Goal: Task Accomplishment & Management: Manage account settings

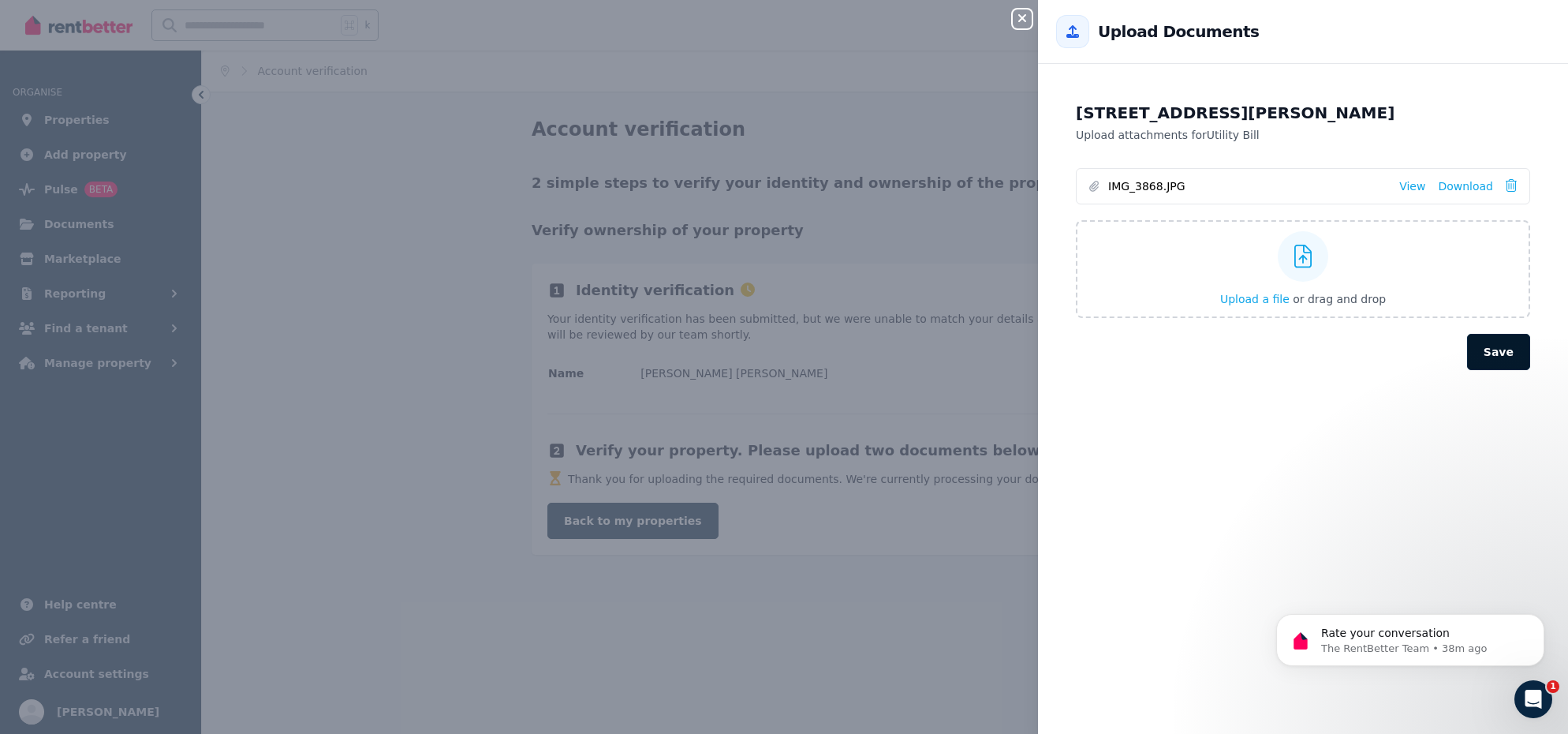
click at [1503, 366] on button "Save" at bounding box center [1498, 352] width 63 height 36
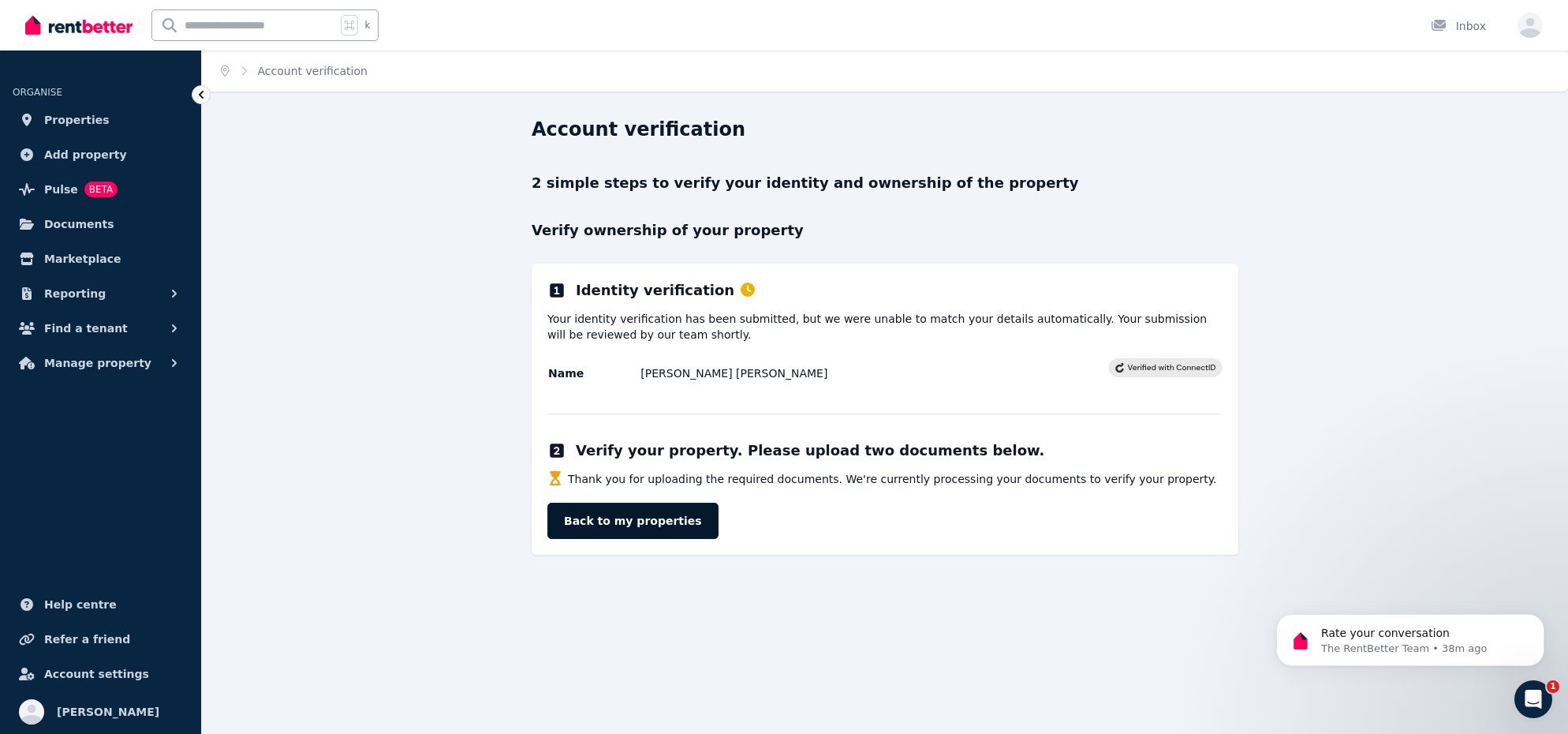
click at [670, 518] on link "Back to my properties" at bounding box center [634, 521] width 171 height 36
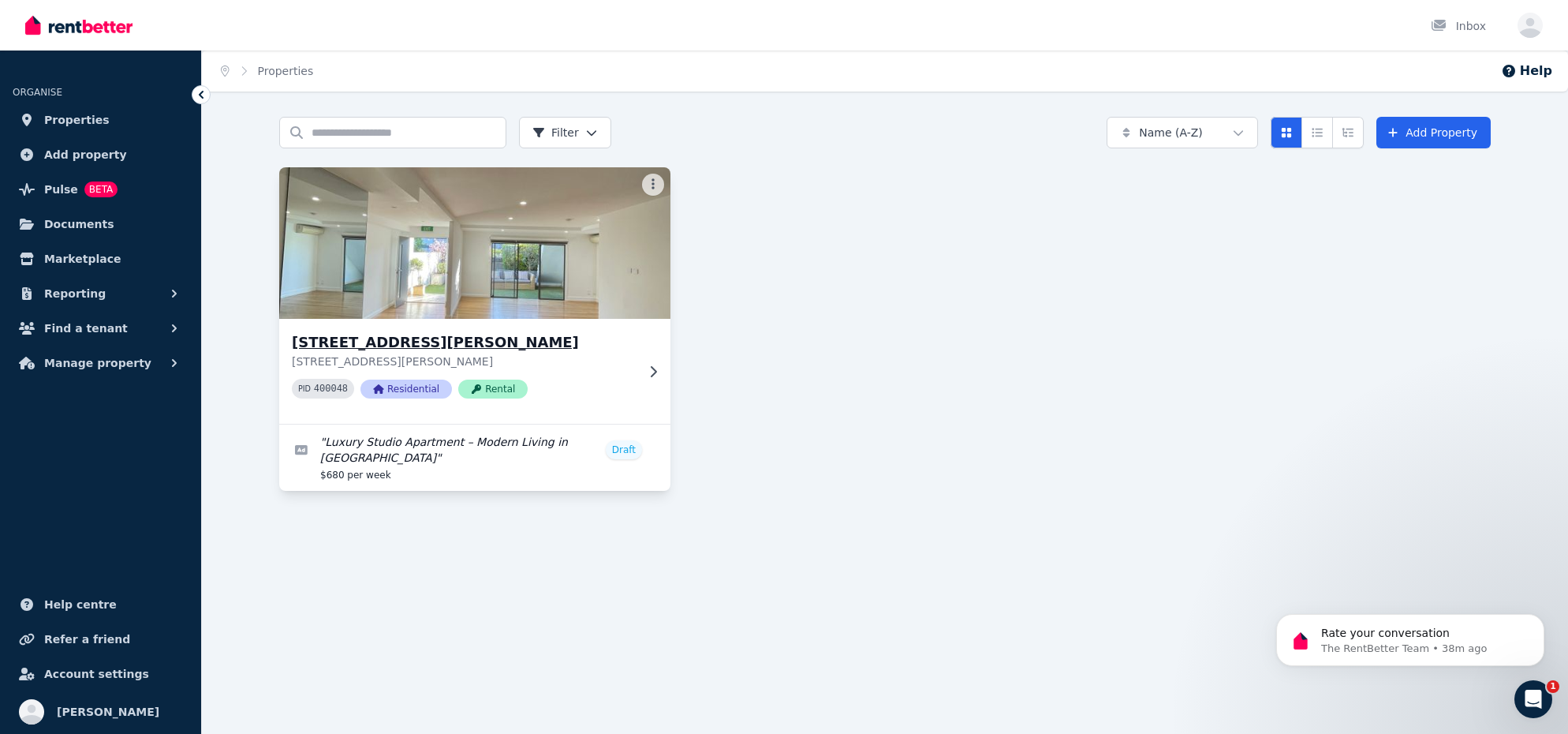
click at [415, 340] on h3 "[STREET_ADDRESS][PERSON_NAME]" at bounding box center [463, 342] width 344 height 22
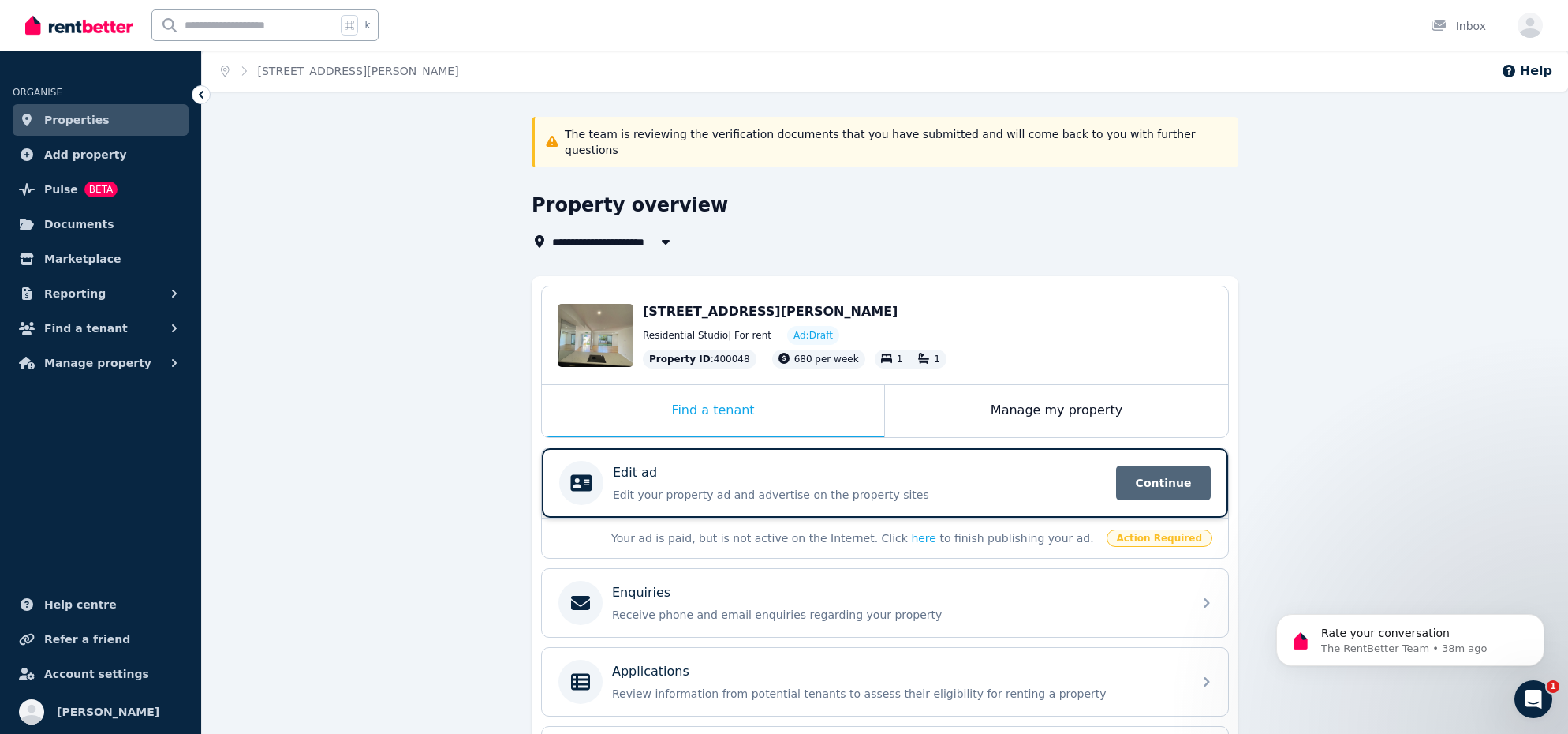
click at [1143, 476] on span "Continue" at bounding box center [1163, 483] width 95 height 35
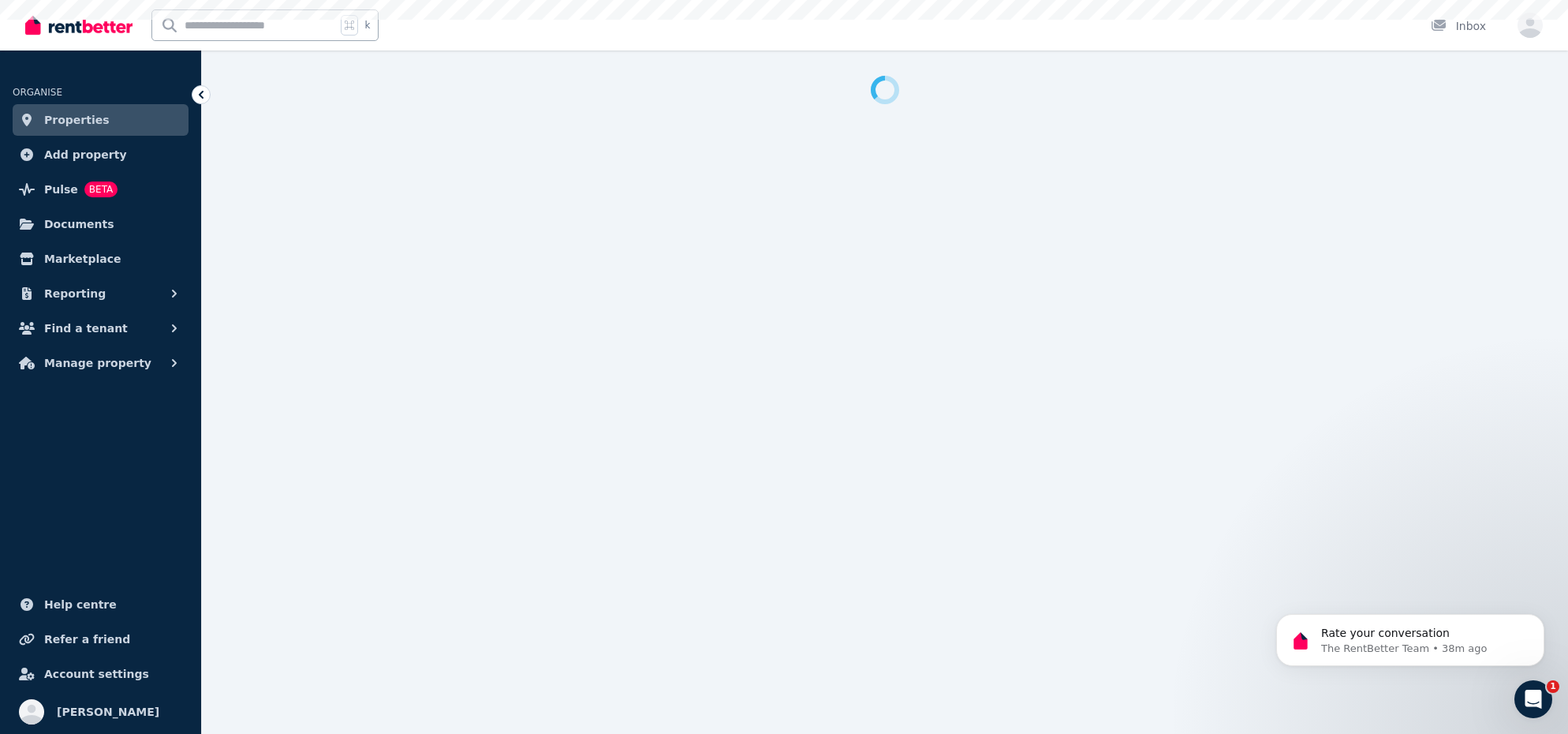
select select "***"
select select "**********"
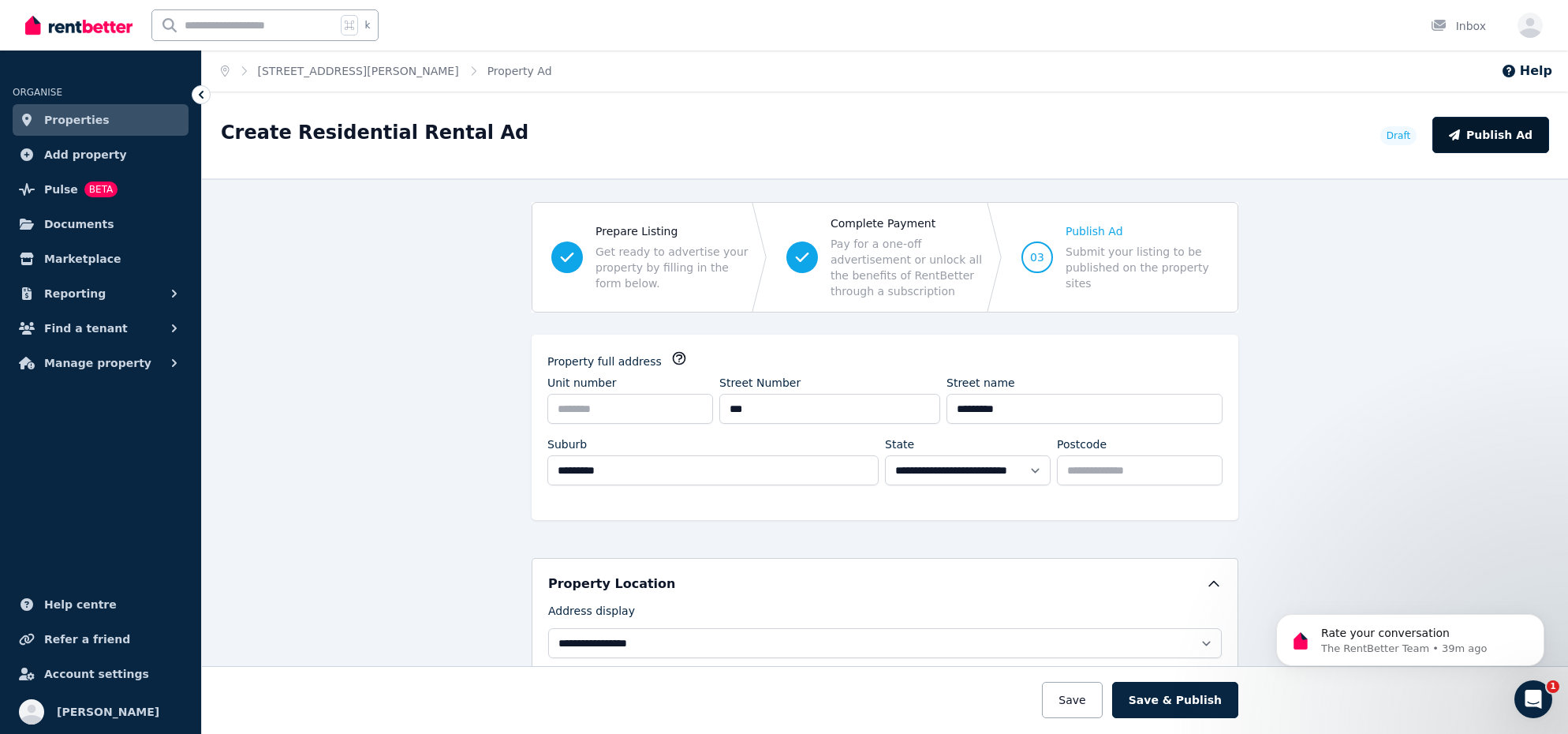
click at [1480, 127] on button "Publish Ad" at bounding box center [1491, 135] width 117 height 36
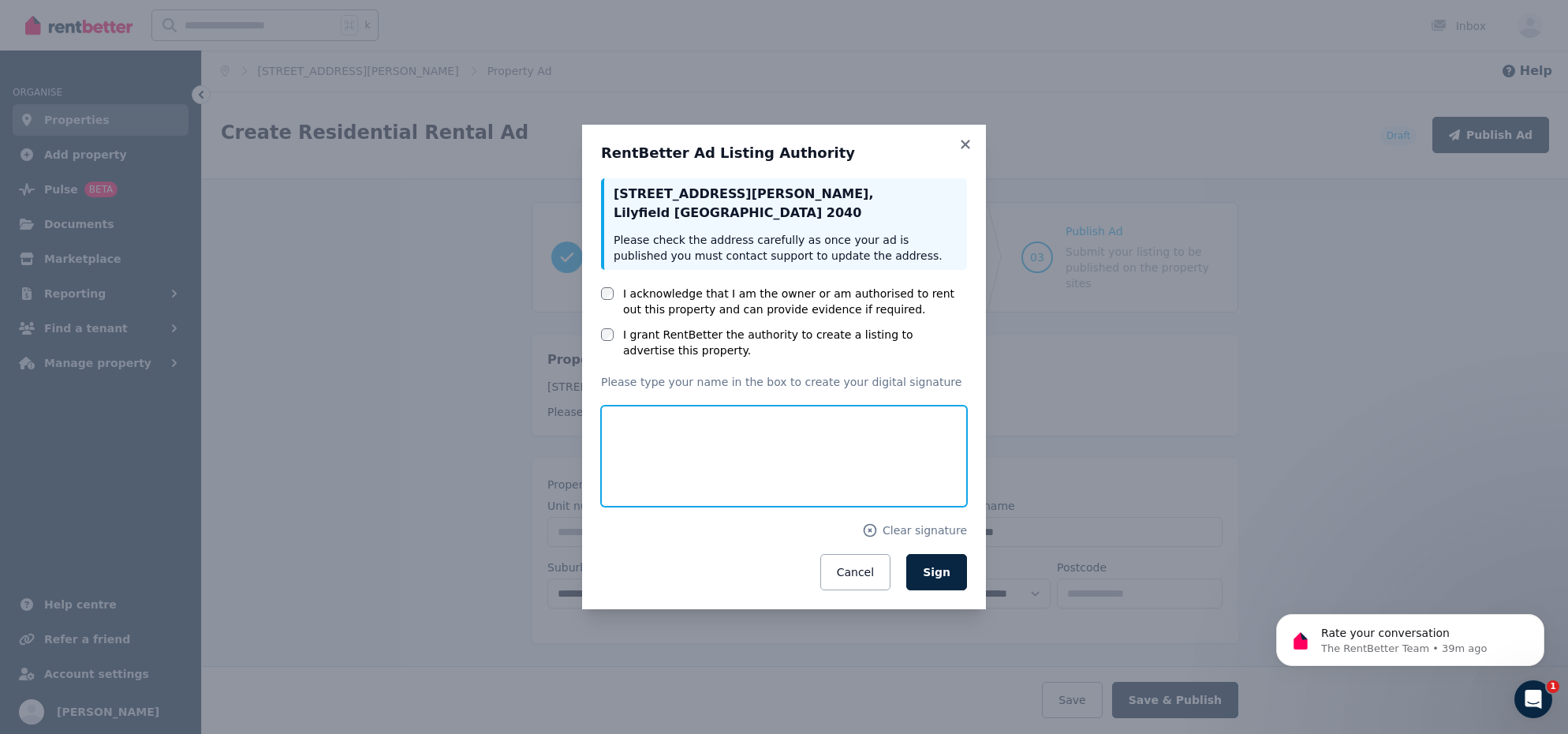
click at [682, 428] on input "text" at bounding box center [783, 456] width 366 height 101
type input "**********"
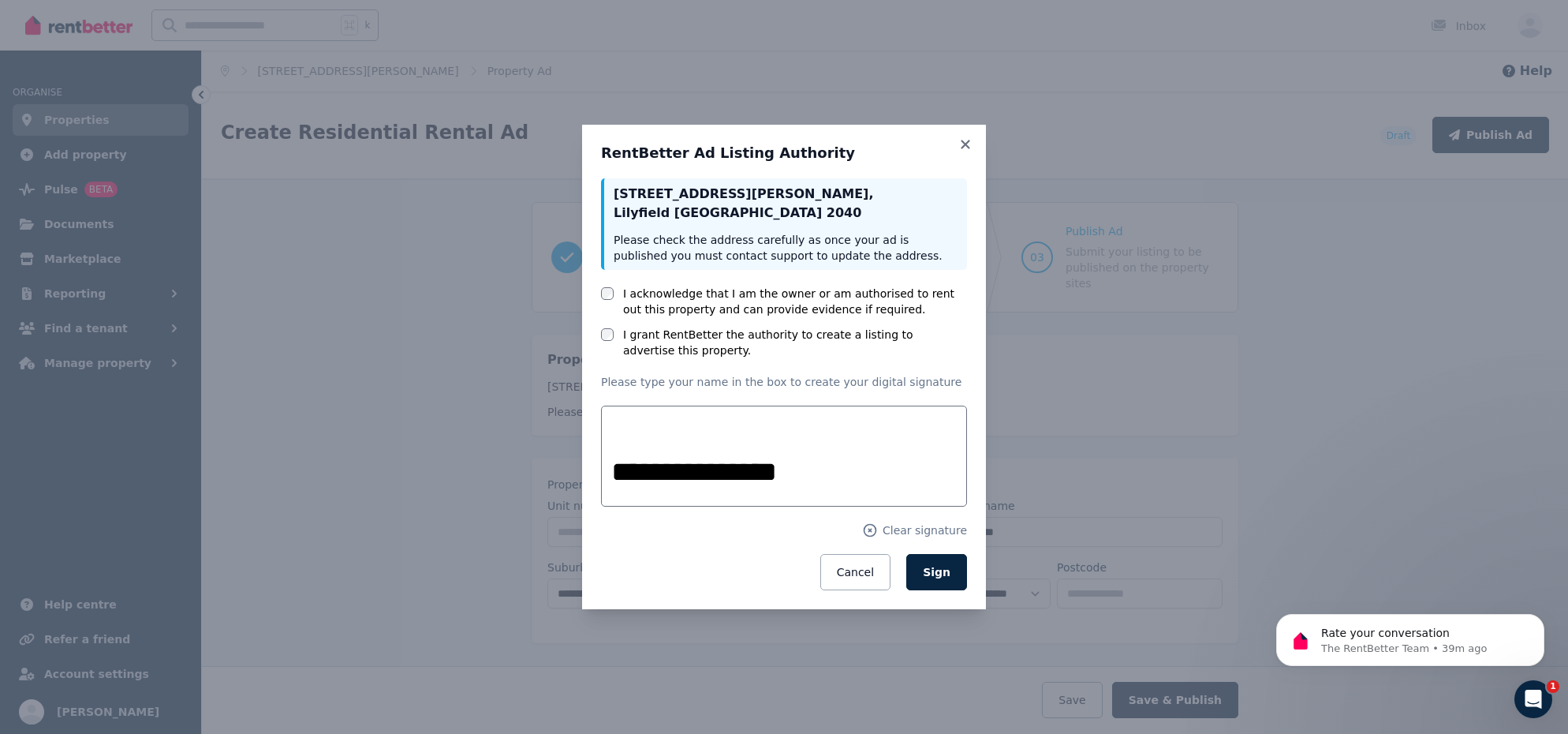
click at [606, 568] on div "Cancel Sign" at bounding box center [783, 572] width 366 height 36
click at [946, 576] on span "Sign" at bounding box center [936, 572] width 27 height 13
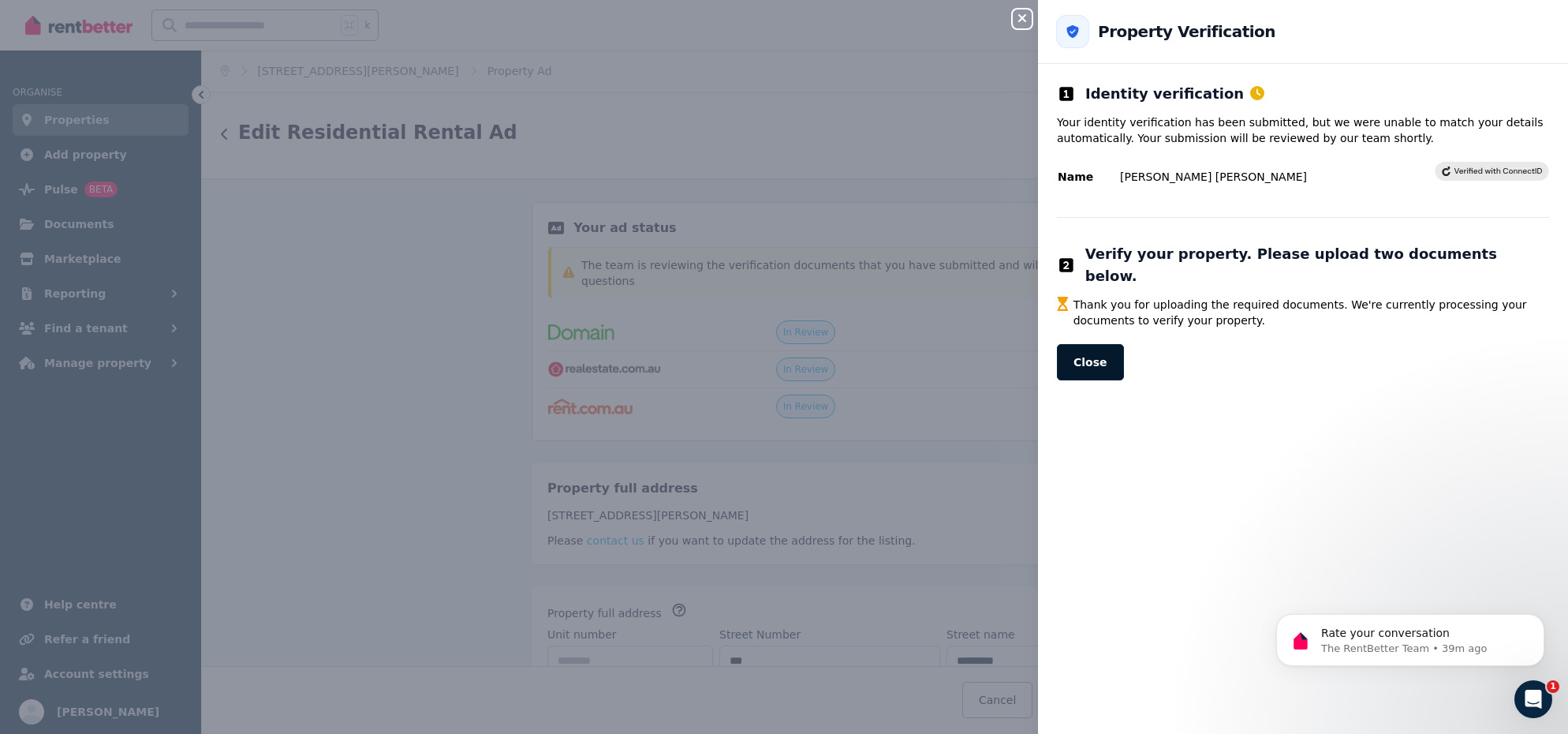
click at [1101, 344] on button "Close" at bounding box center [1090, 362] width 67 height 36
click at [1100, 344] on button "Close" at bounding box center [1090, 362] width 67 height 36
click at [1098, 344] on button "Close" at bounding box center [1090, 362] width 67 height 36
click at [1092, 350] on button "Close" at bounding box center [1090, 362] width 67 height 36
click at [1026, 17] on icon "button" at bounding box center [1022, 18] width 19 height 13
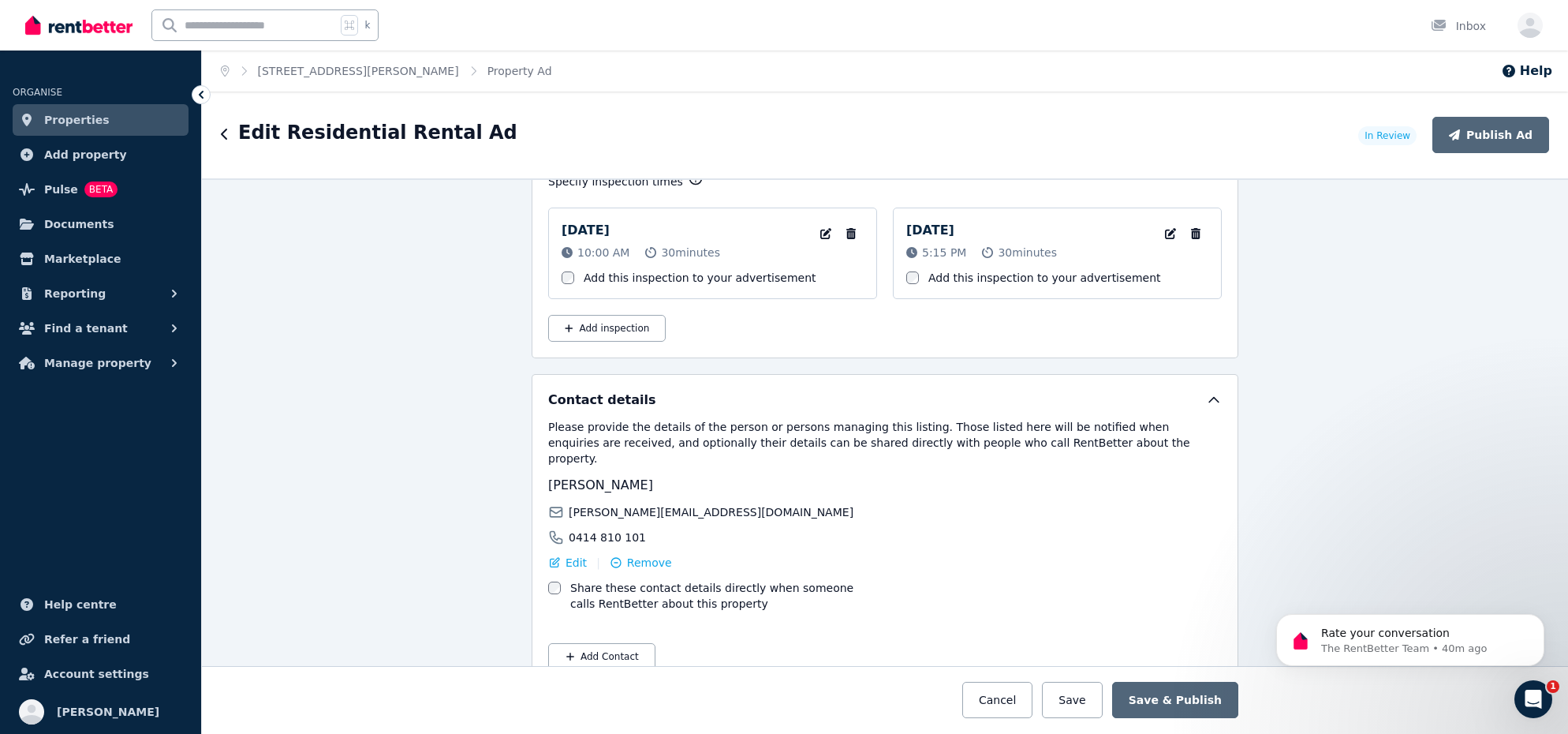
scroll to position [2975, 0]
